Goal: Use online tool/utility: Utilize a website feature to perform a specific function

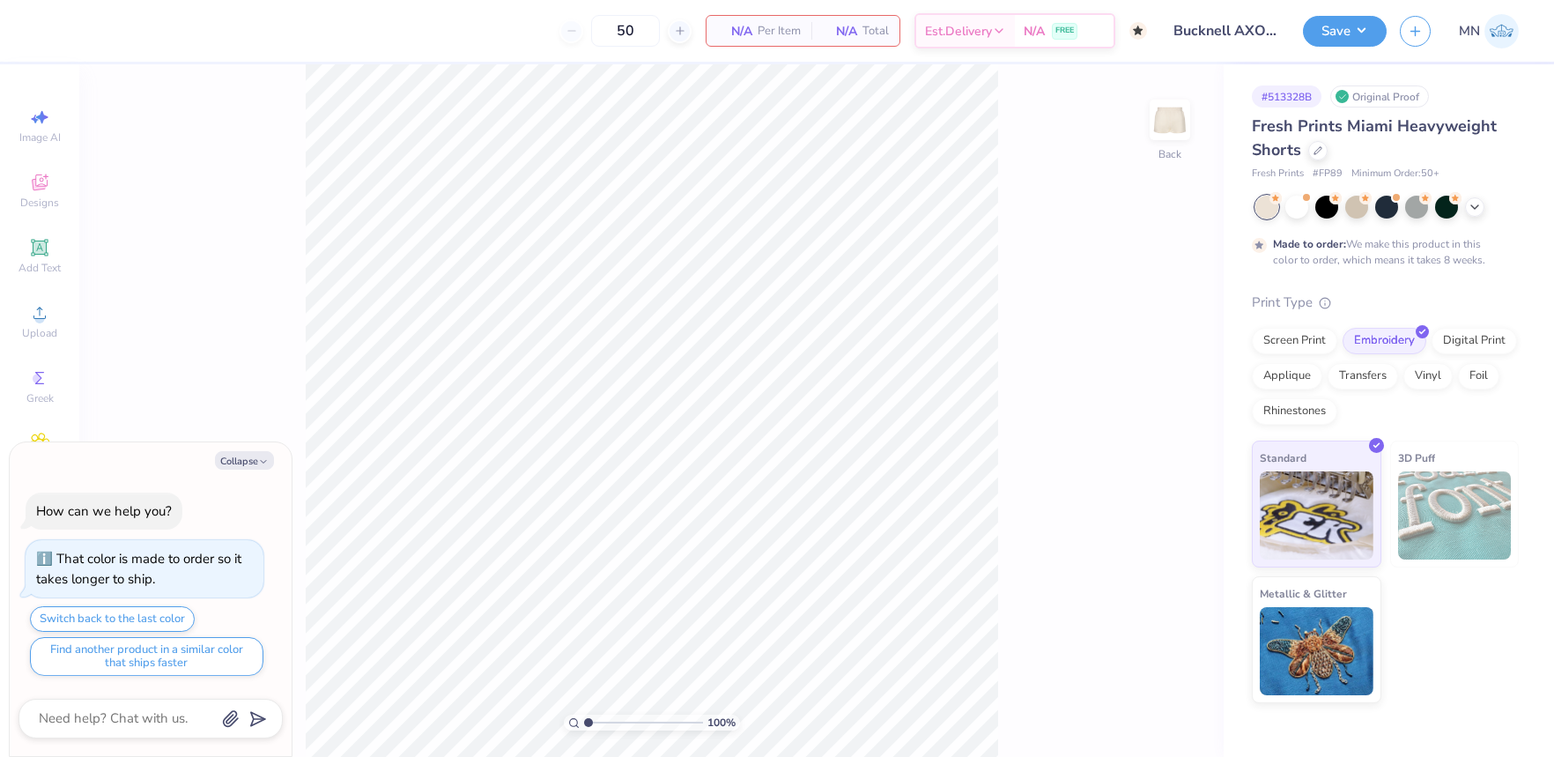
drag, startPoint x: 244, startPoint y: 456, endPoint x: 70, endPoint y: 418, distance: 177.7
click at [244, 456] on button "Collapse" at bounding box center [244, 460] width 59 height 19
type textarea "x"
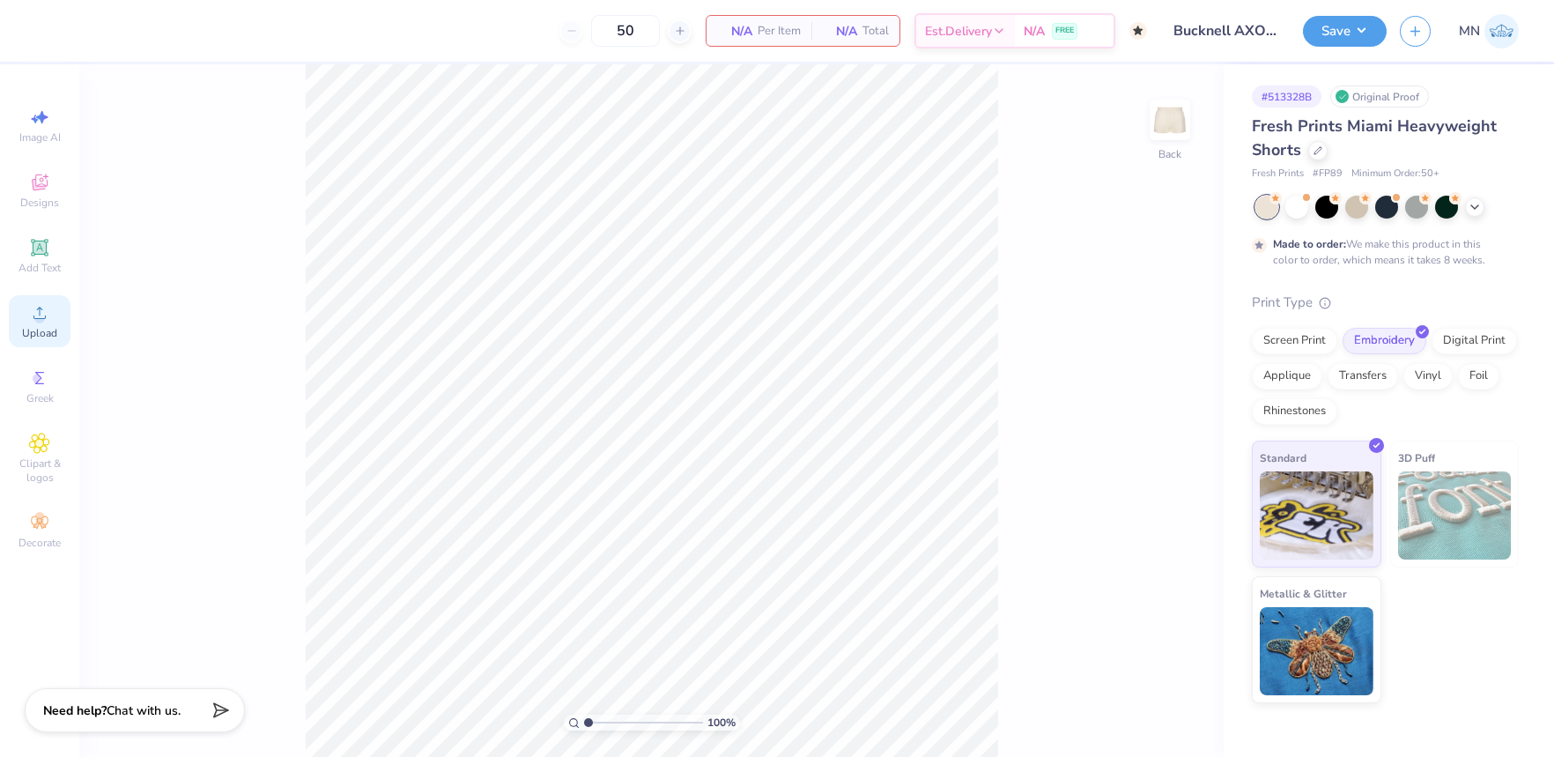
click at [43, 331] on span "Upload" at bounding box center [39, 333] width 35 height 14
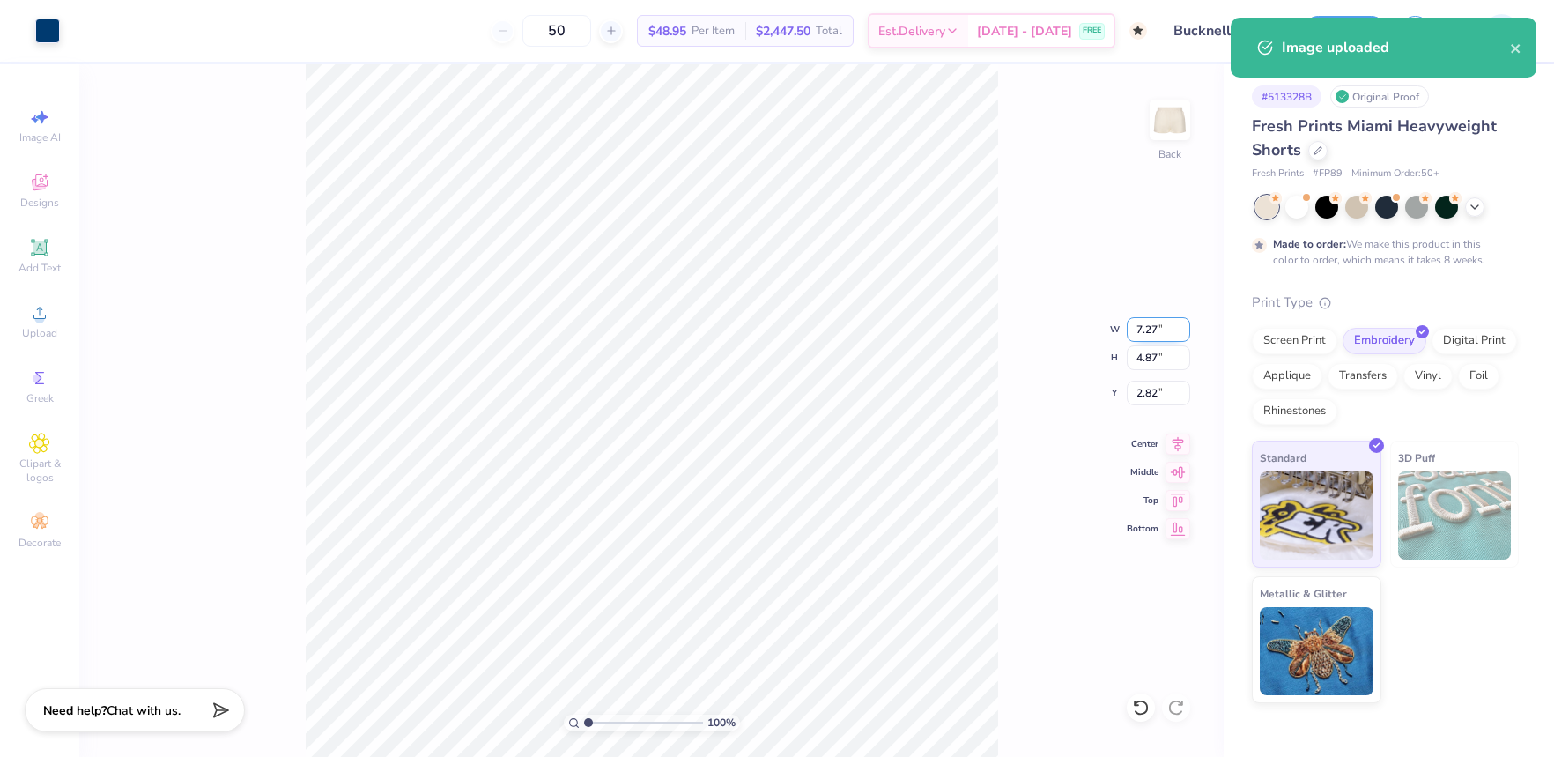
click at [1156, 334] on input "7.27" at bounding box center [1158, 329] width 63 height 25
type input "4.00"
type input "2.68"
type input "3.91"
type input "3.50"
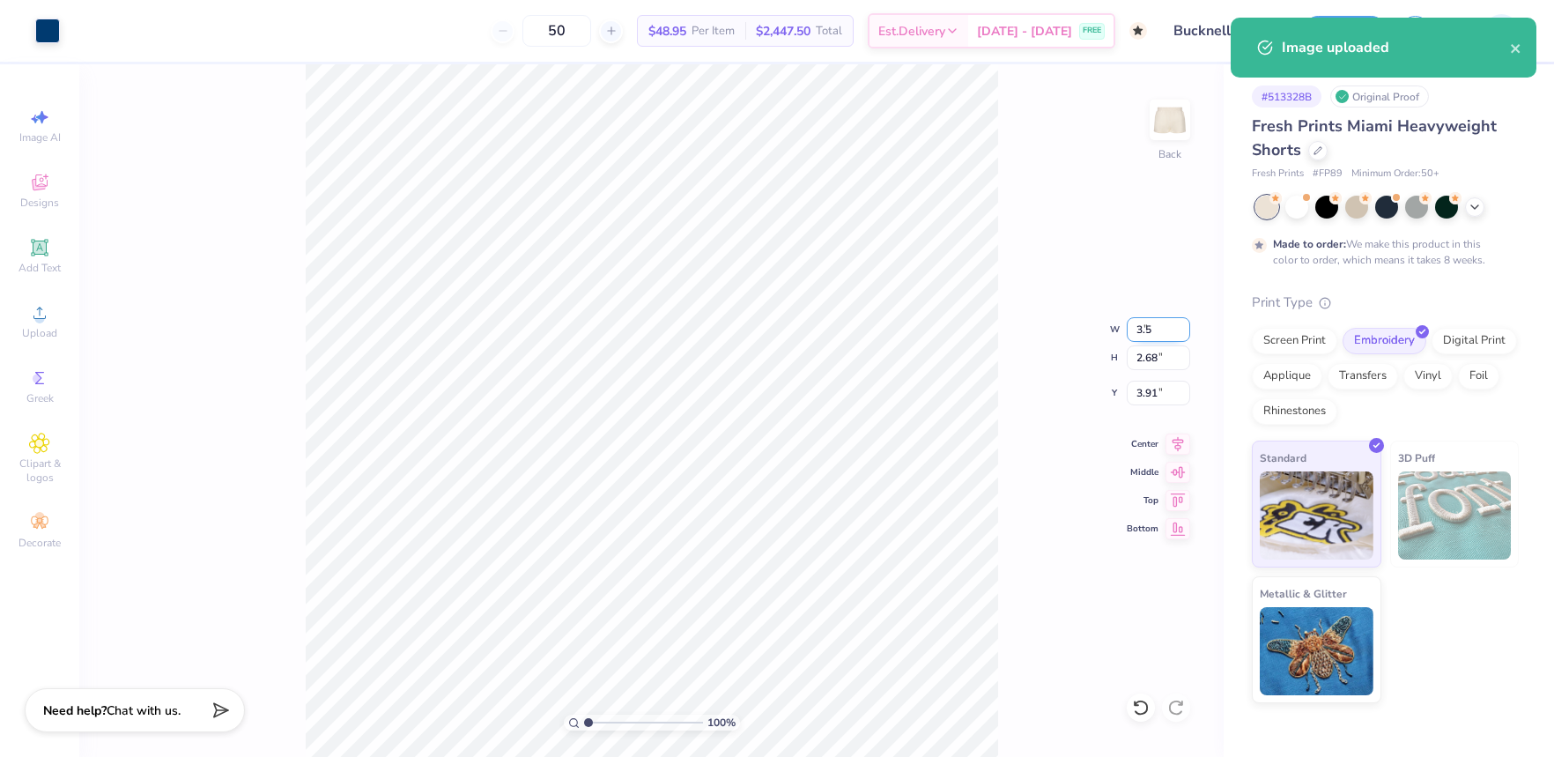
type input "2.34"
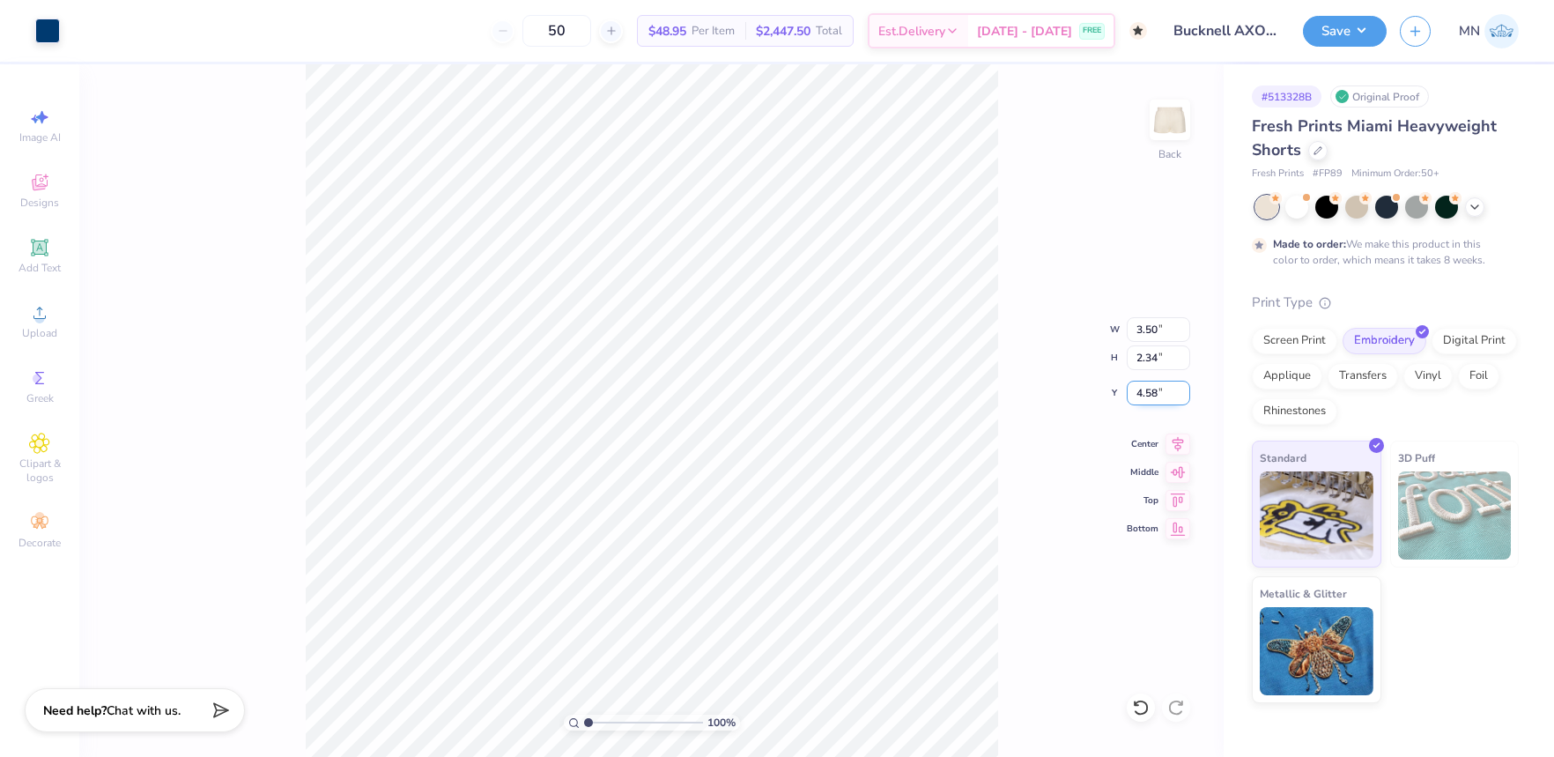
click at [1152, 392] on input "4.58" at bounding box center [1158, 393] width 63 height 25
type input "7.17"
click at [1151, 330] on input "3.50" at bounding box center [1158, 329] width 63 height 25
type input "4.00"
type input "2.68"
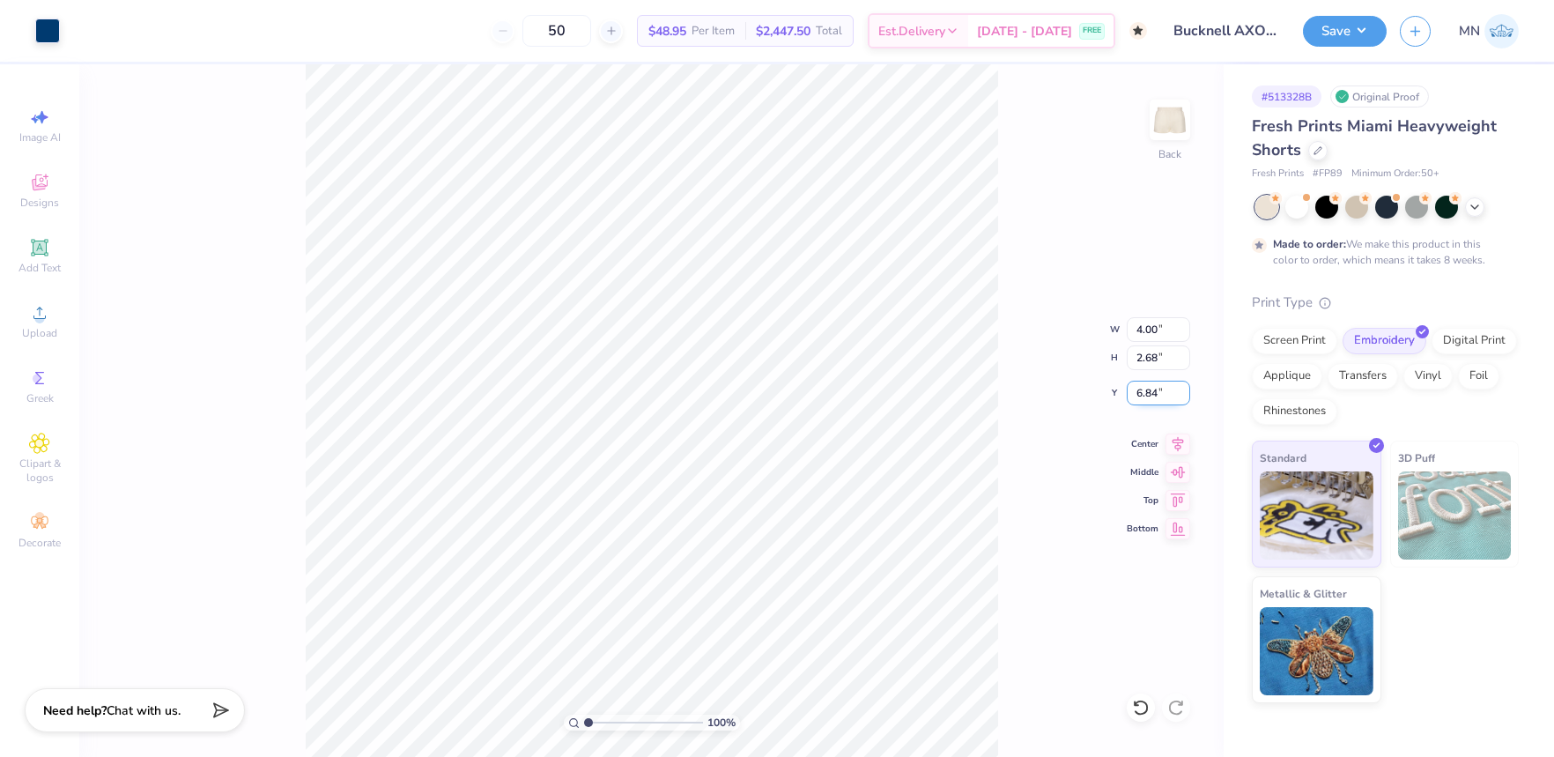
click at [1161, 391] on input "6.84" at bounding box center [1158, 393] width 63 height 25
type input "7.00"
drag, startPoint x: 1357, startPoint y: 31, endPoint x: 1374, endPoint y: 48, distance: 24.9
click at [1358, 32] on button "Save" at bounding box center [1345, 31] width 84 height 31
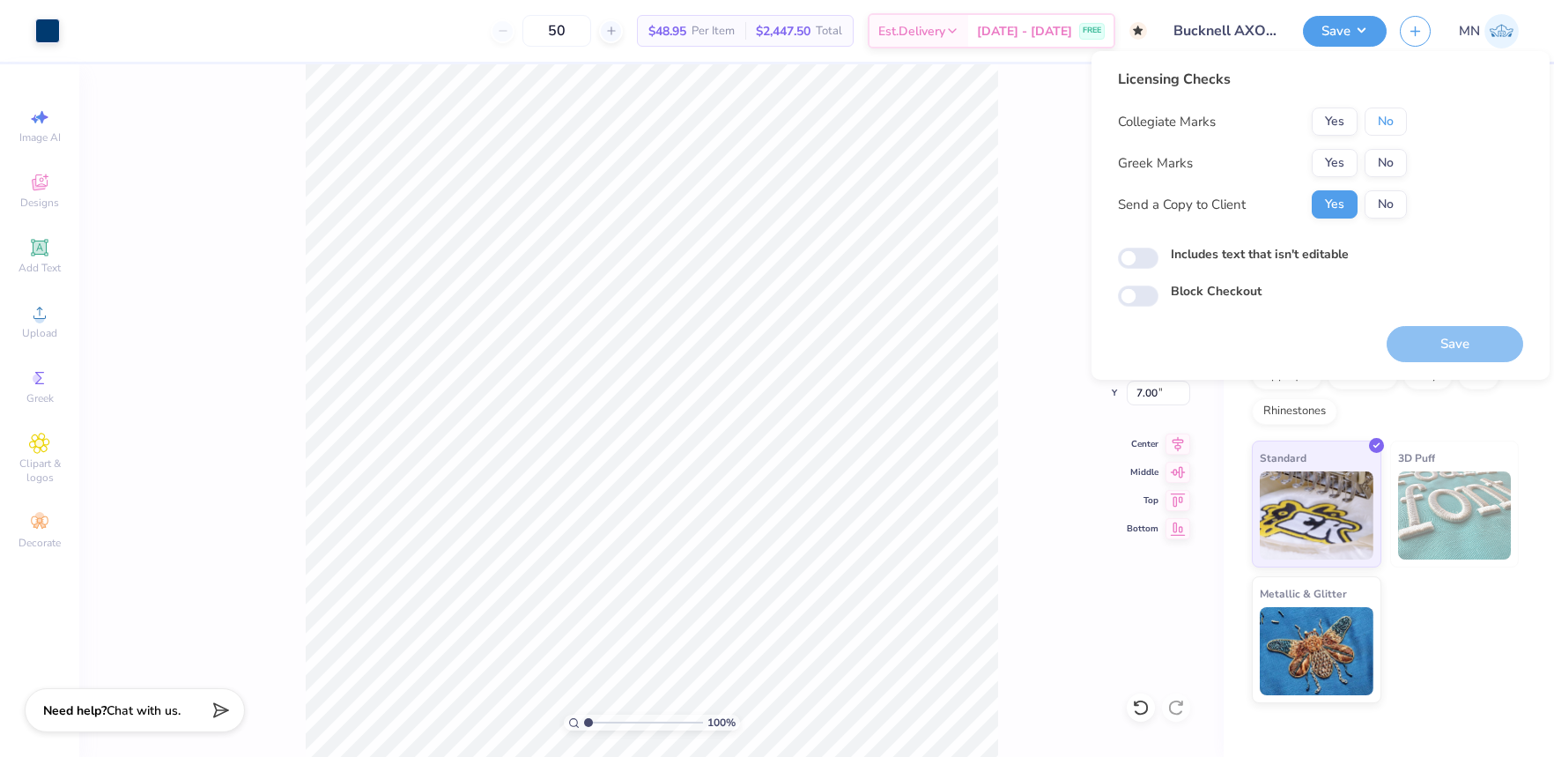
drag, startPoint x: 1392, startPoint y: 121, endPoint x: 1361, endPoint y: 141, distance: 36.9
click at [1386, 125] on button "No" at bounding box center [1386, 121] width 42 height 28
drag, startPoint x: 1361, startPoint y: 141, endPoint x: 1335, endPoint y: 180, distance: 46.9
click at [1328, 162] on button "Yes" at bounding box center [1335, 163] width 46 height 28
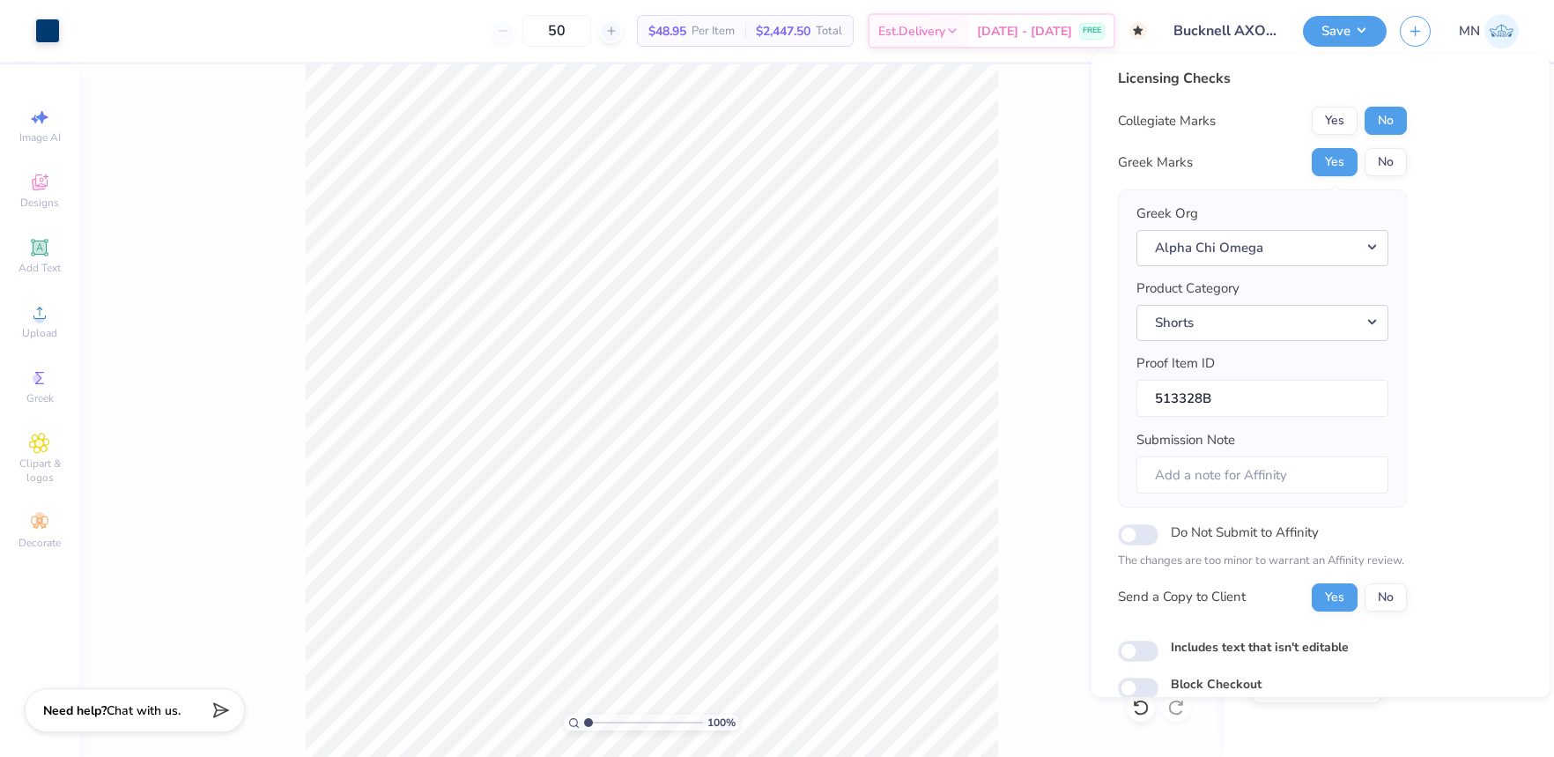
scroll to position [78, 0]
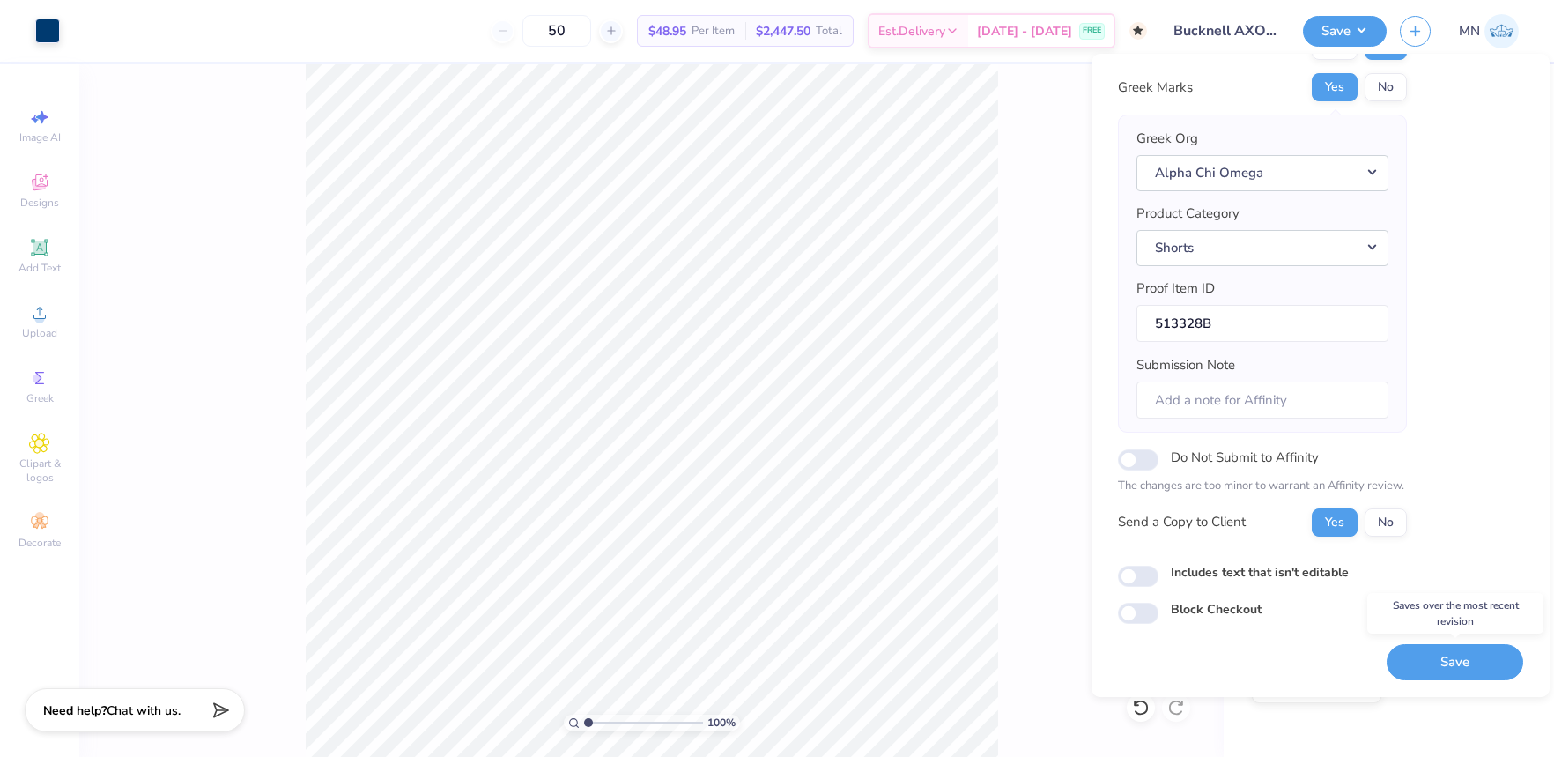
click at [1415, 665] on button "Save" at bounding box center [1455, 662] width 137 height 36
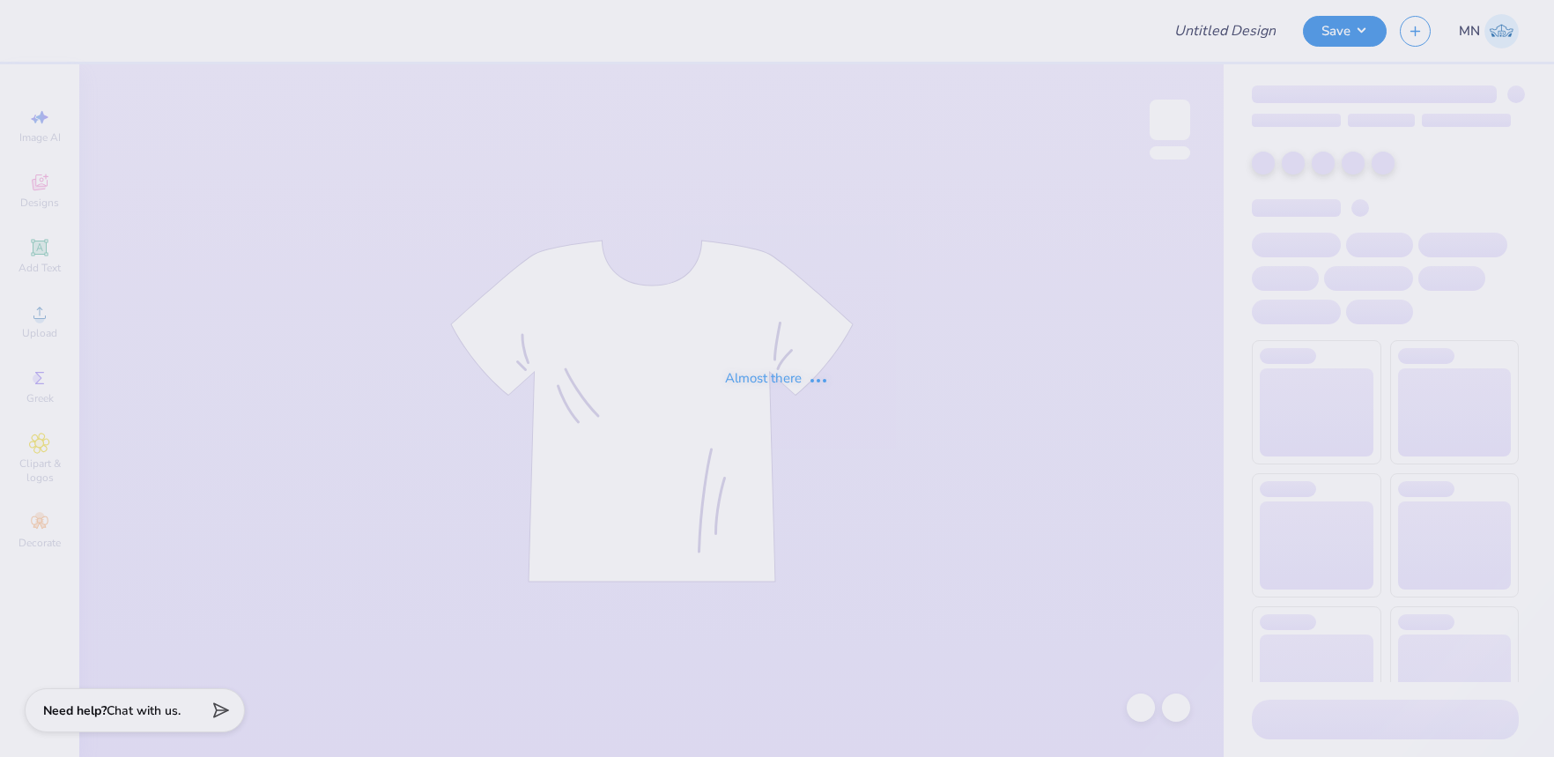
type input "kd dudes day"
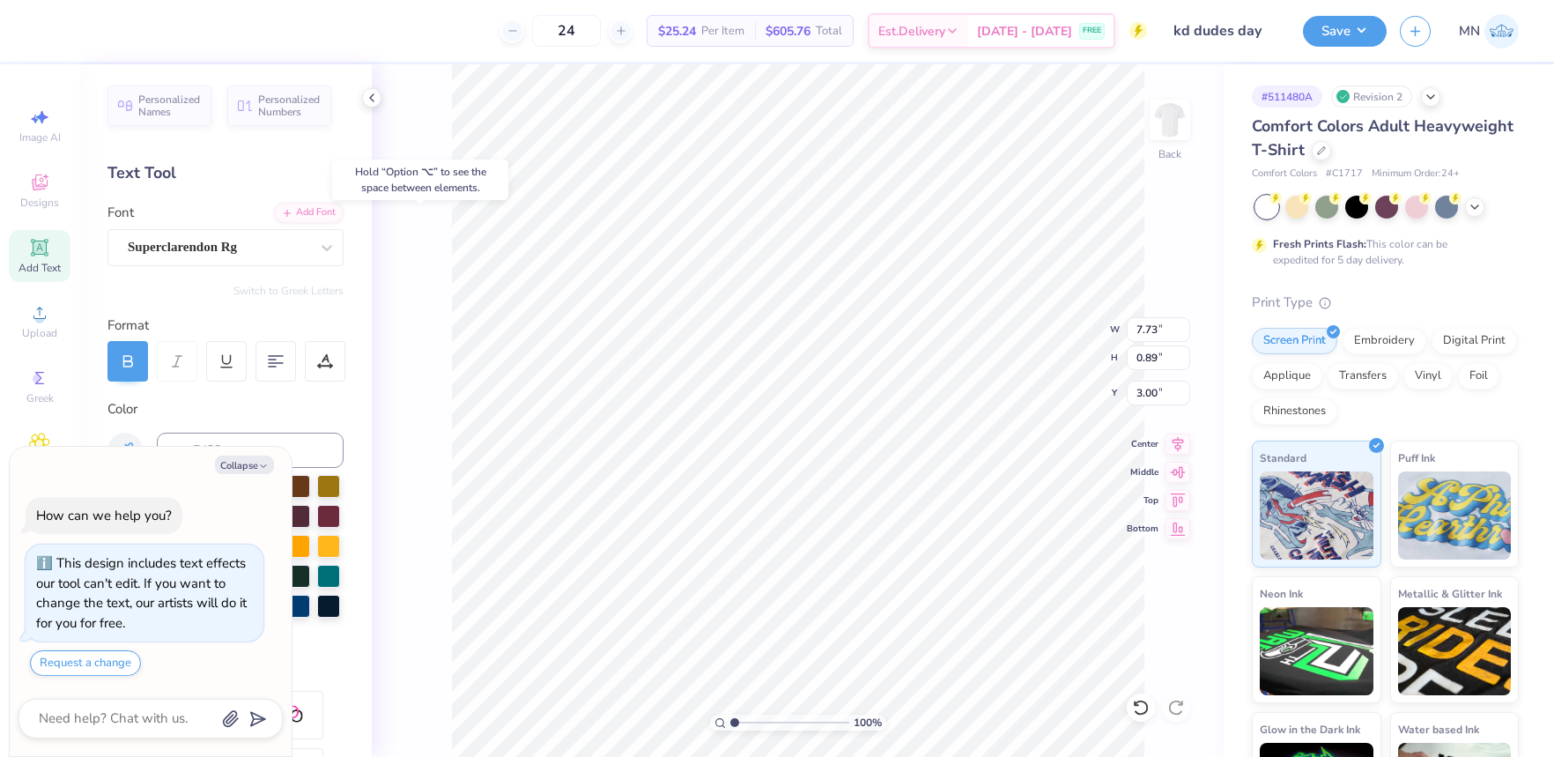
type textarea "x"
type input "12.00"
type input "10.22"
type input "4.49"
type textarea "x"
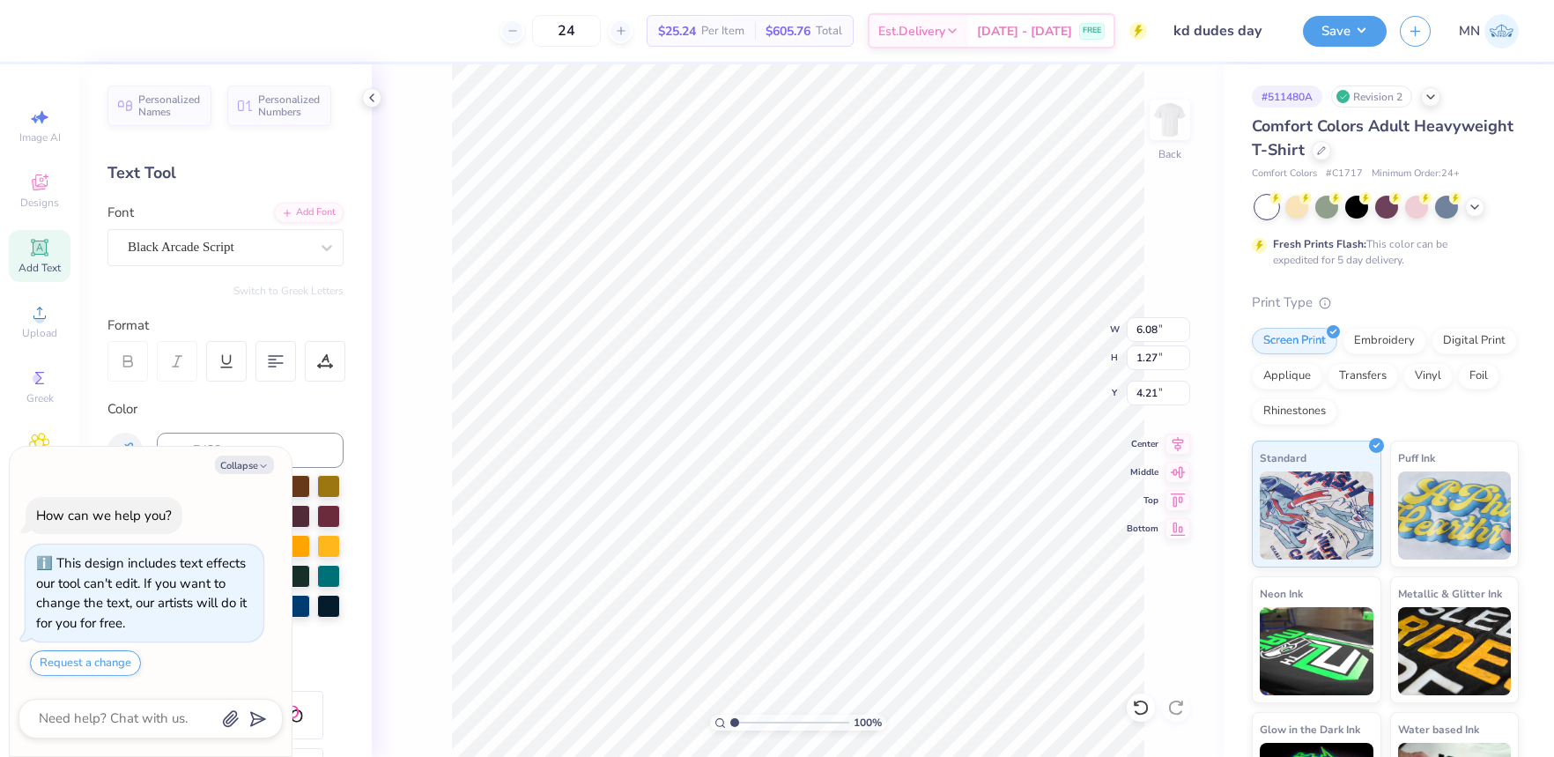
type input "8.37"
type input "1.16"
type input "14.93"
type textarea "x"
type input "12.00"
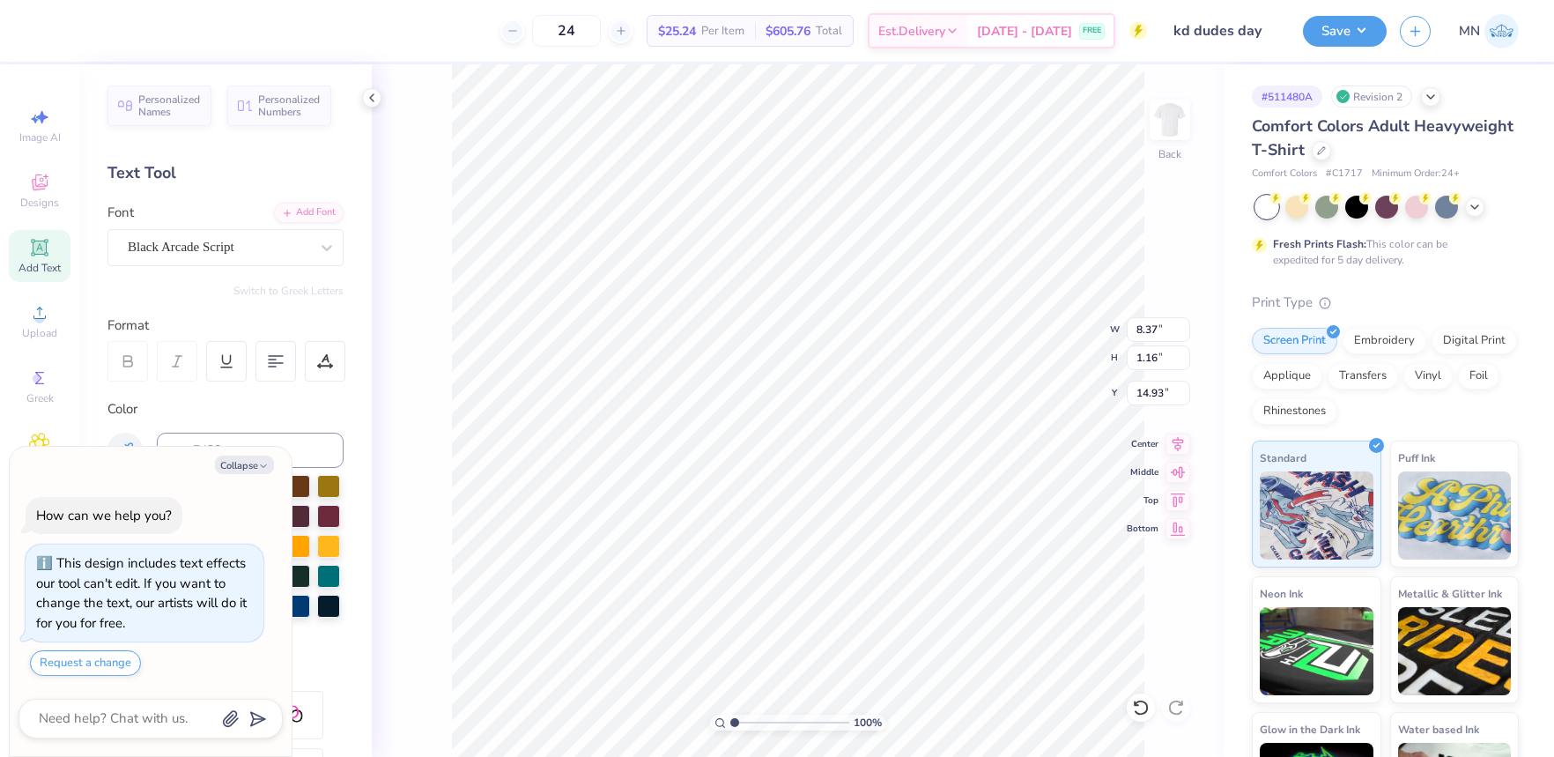
type input "10.22"
type input "4.49"
type textarea "x"
type input "4.50"
drag, startPoint x: 33, startPoint y: 319, endPoint x: 56, endPoint y: 318, distance: 22.0
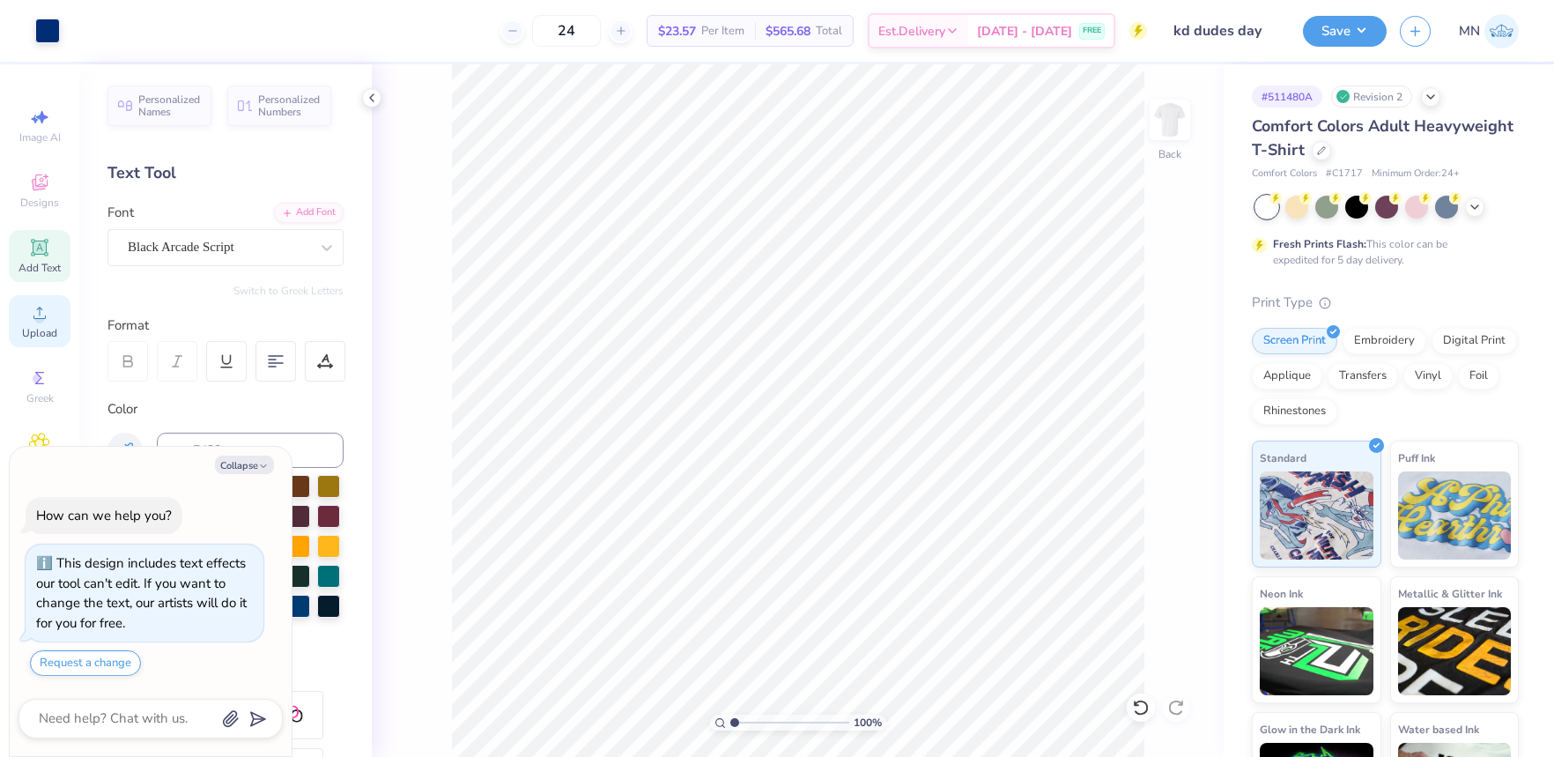
click at [34, 319] on icon at bounding box center [39, 312] width 21 height 21
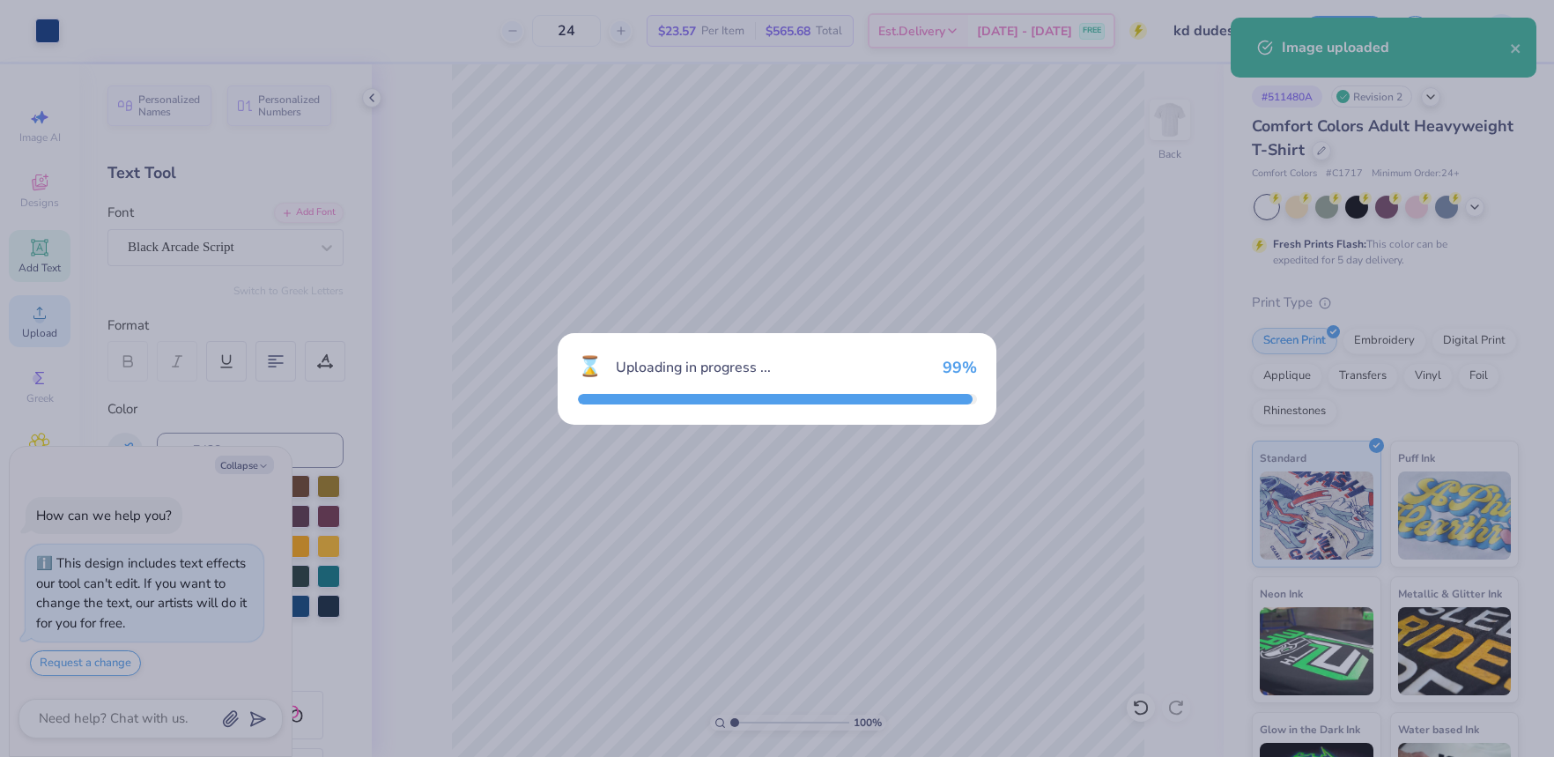
type textarea "x"
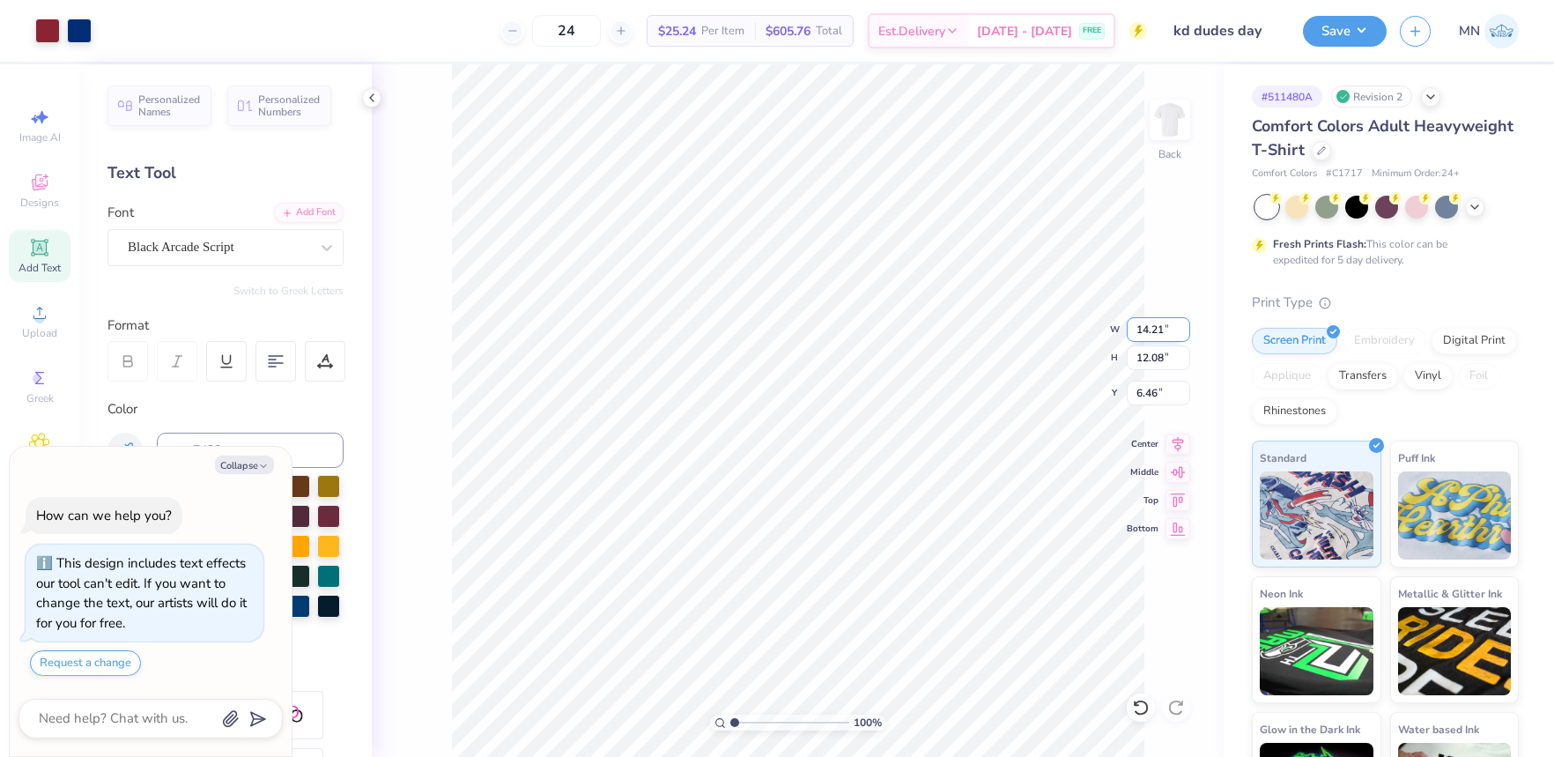
click at [1156, 324] on input "14.21" at bounding box center [1158, 329] width 63 height 25
type input "14.21"
type textarea "x"
type input "12.11"
type input "6.45"
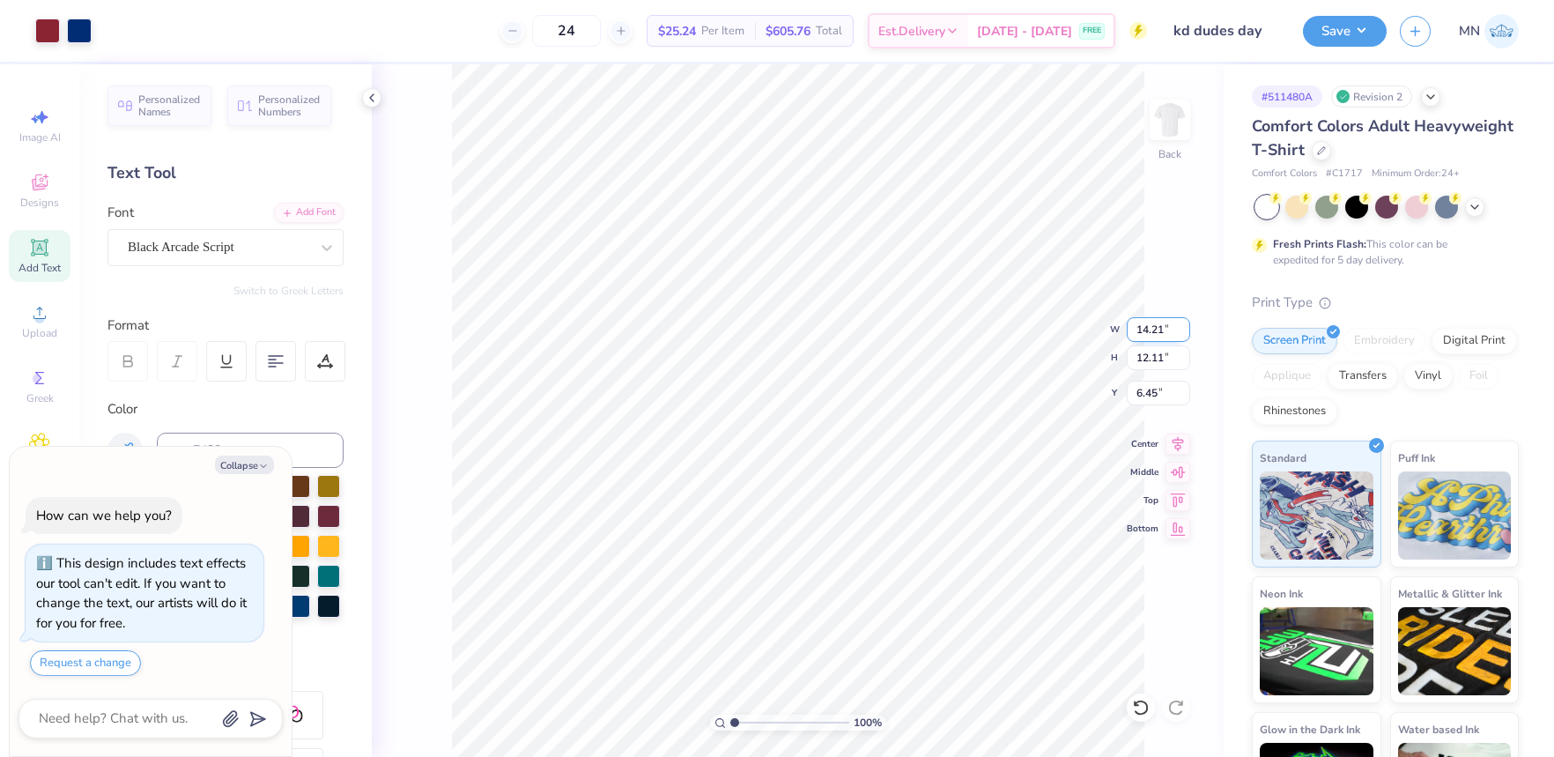
click at [1156, 332] on input "14.21" at bounding box center [1158, 329] width 63 height 25
type input "12"
type textarea "x"
type input "12.00"
type input "10.23"
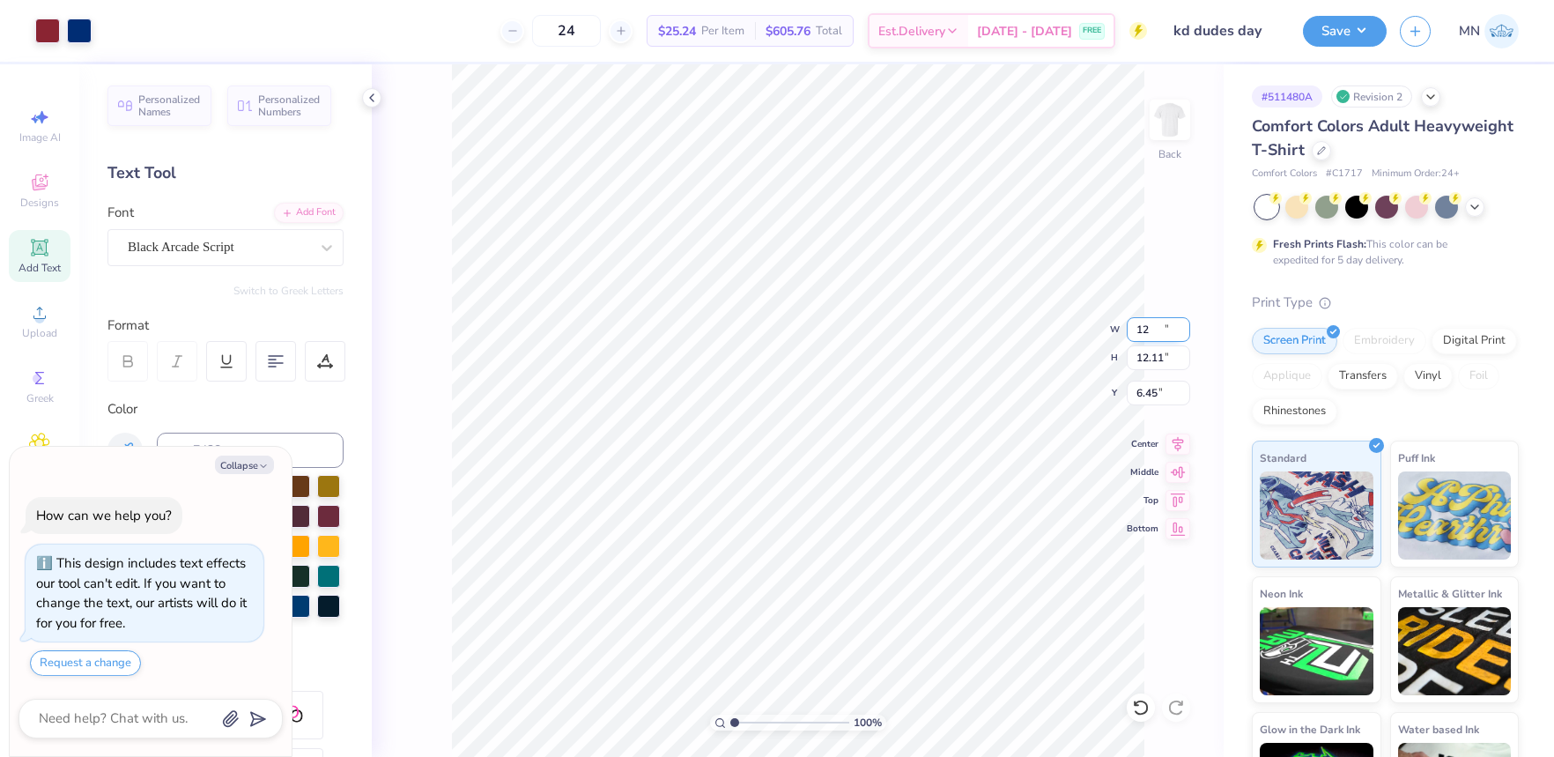
type input "7.39"
type input "11"
type textarea "x"
type input "11.00"
type input "9.37"
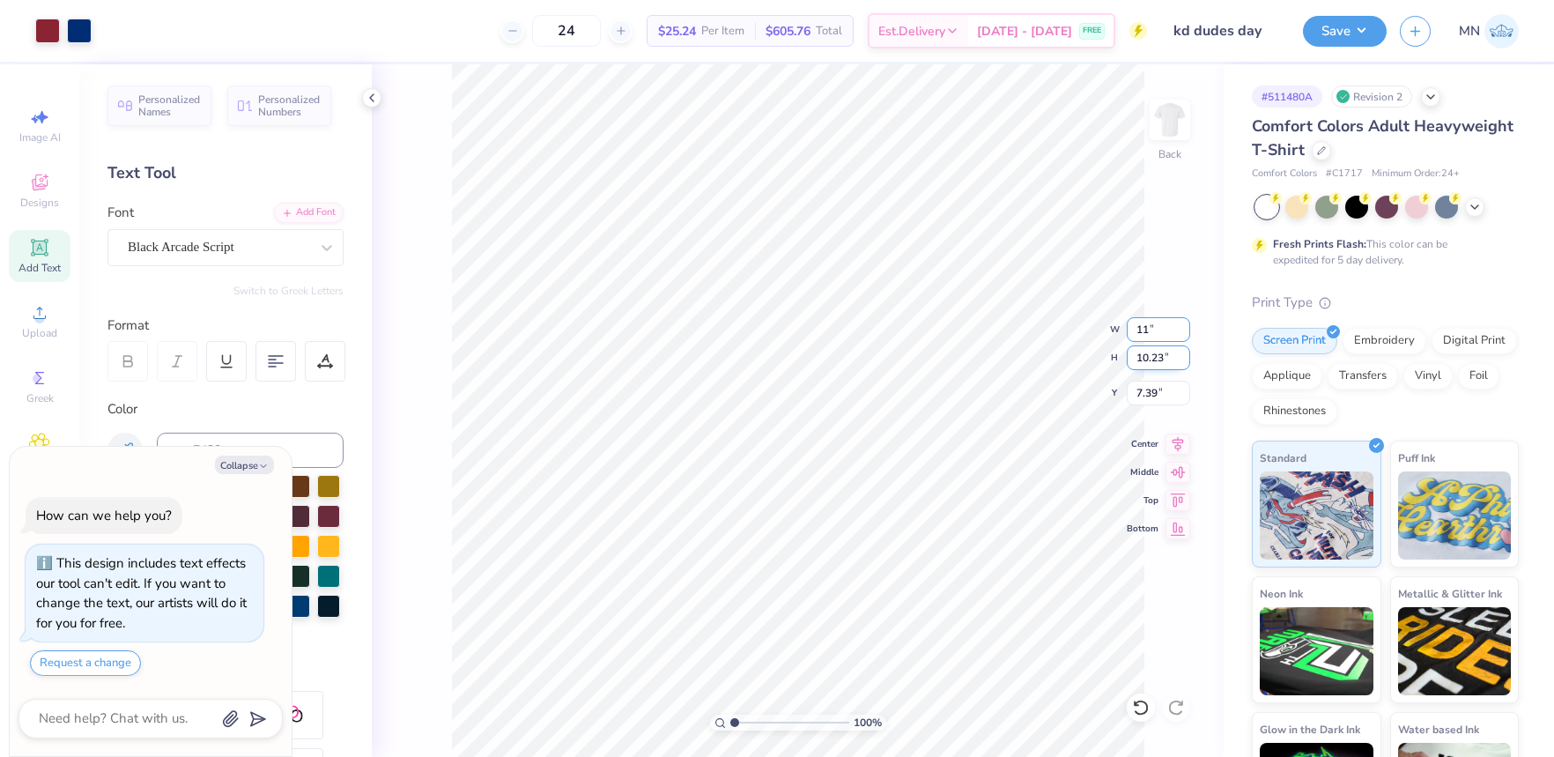
type input "7.81"
type input "12"
type textarea "x"
type input "12.00"
type input "10.23"
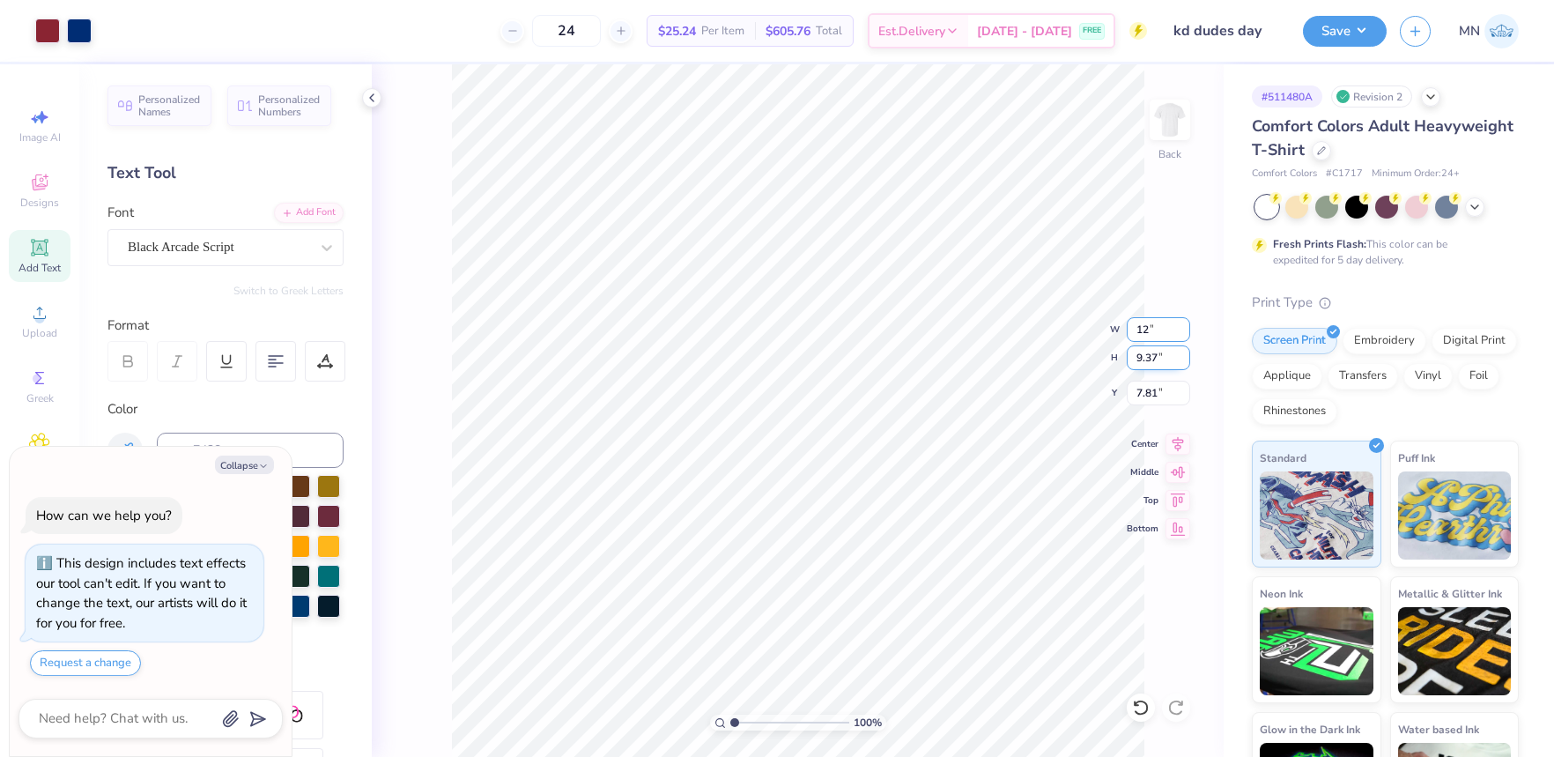
type input "7.39"
type textarea "x"
type input "4.47"
click at [905, 566] on li "Group" at bounding box center [894, 563] width 138 height 34
click at [1337, 39] on button "Save" at bounding box center [1345, 28] width 84 height 31
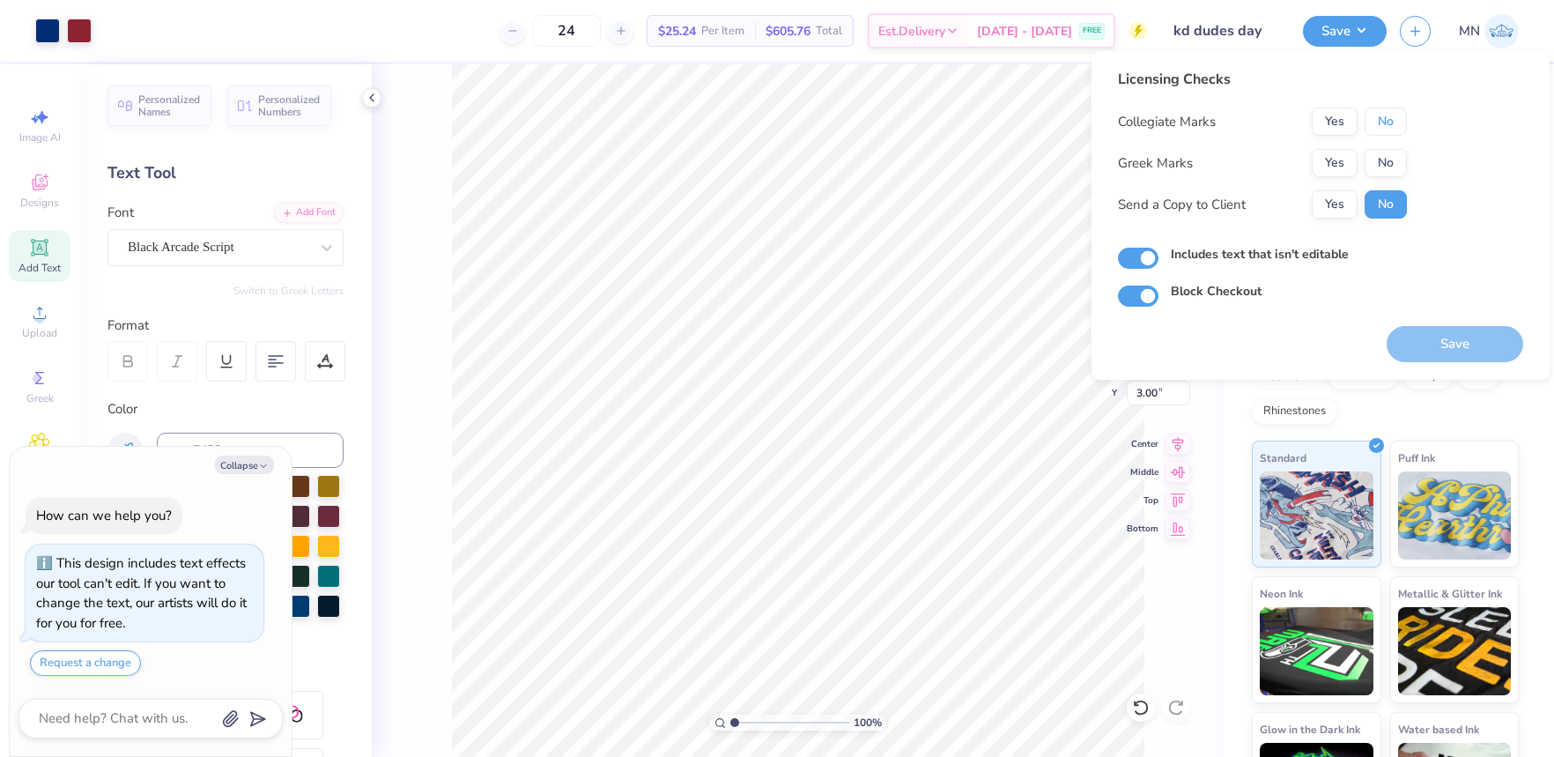
drag, startPoint x: 1387, startPoint y: 115, endPoint x: 1364, endPoint y: 147, distance: 39.8
click at [1386, 116] on button "No" at bounding box center [1386, 121] width 42 height 28
drag, startPoint x: 1352, startPoint y: 161, endPoint x: 1359, endPoint y: 183, distance: 22.9
click at [1352, 162] on button "Yes" at bounding box center [1335, 163] width 46 height 28
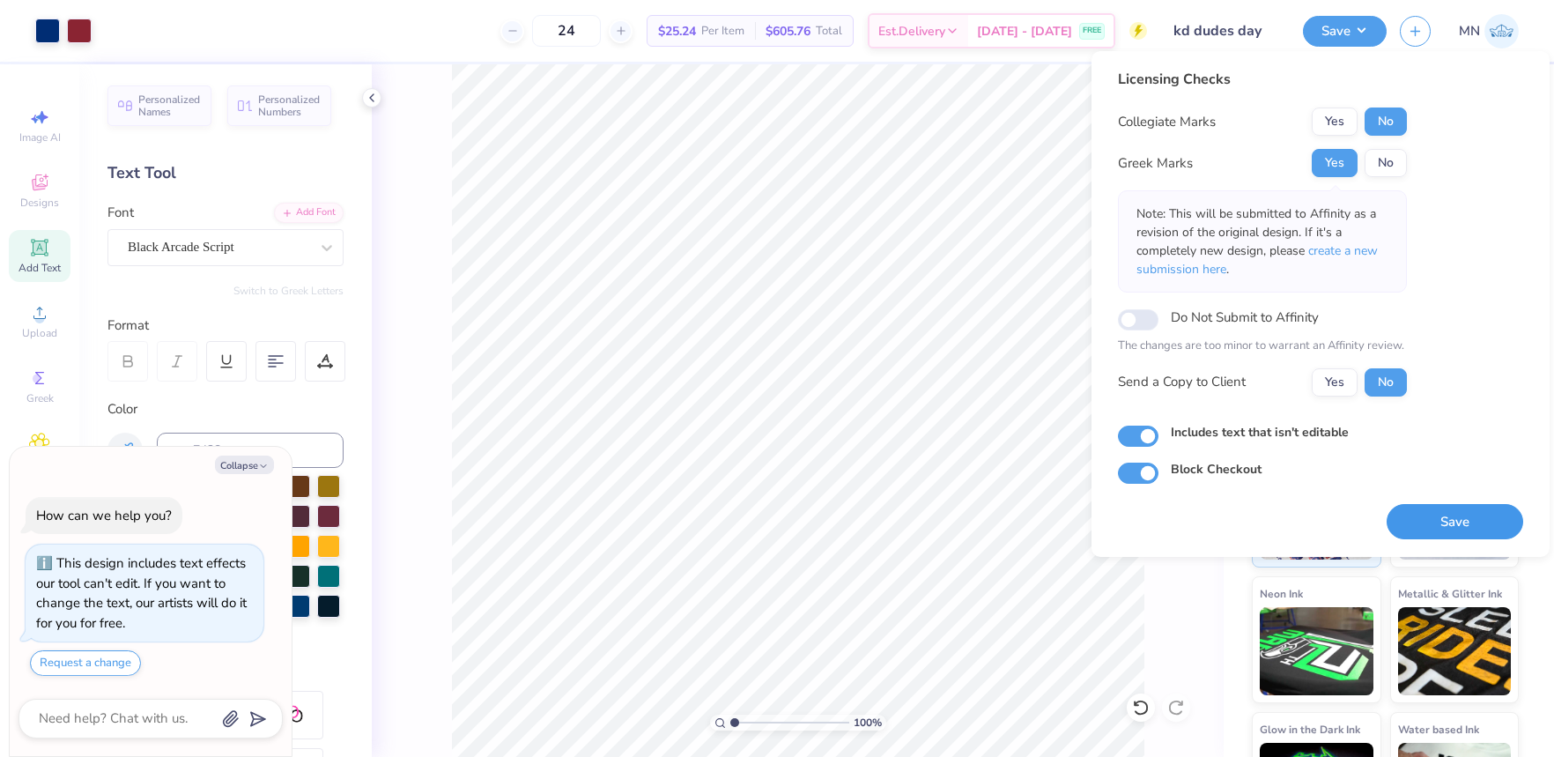
click at [1476, 515] on button "Save" at bounding box center [1455, 522] width 137 height 36
type textarea "x"
